Goal: Navigation & Orientation: Go to known website

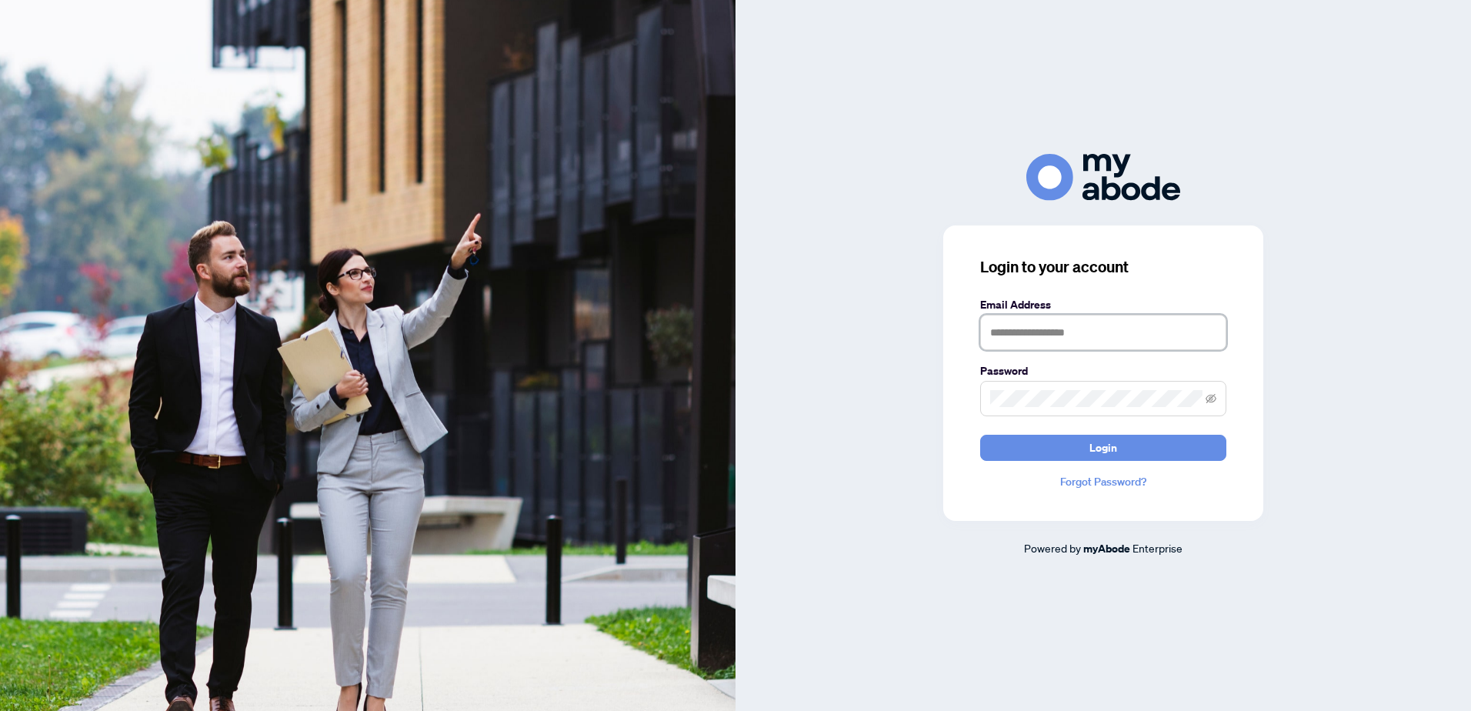
click at [1002, 328] on input "text" at bounding box center [1103, 332] width 246 height 35
type input "**********"
click at [1137, 449] on button "Login" at bounding box center [1103, 448] width 246 height 26
